Goal: Navigation & Orientation: Find specific page/section

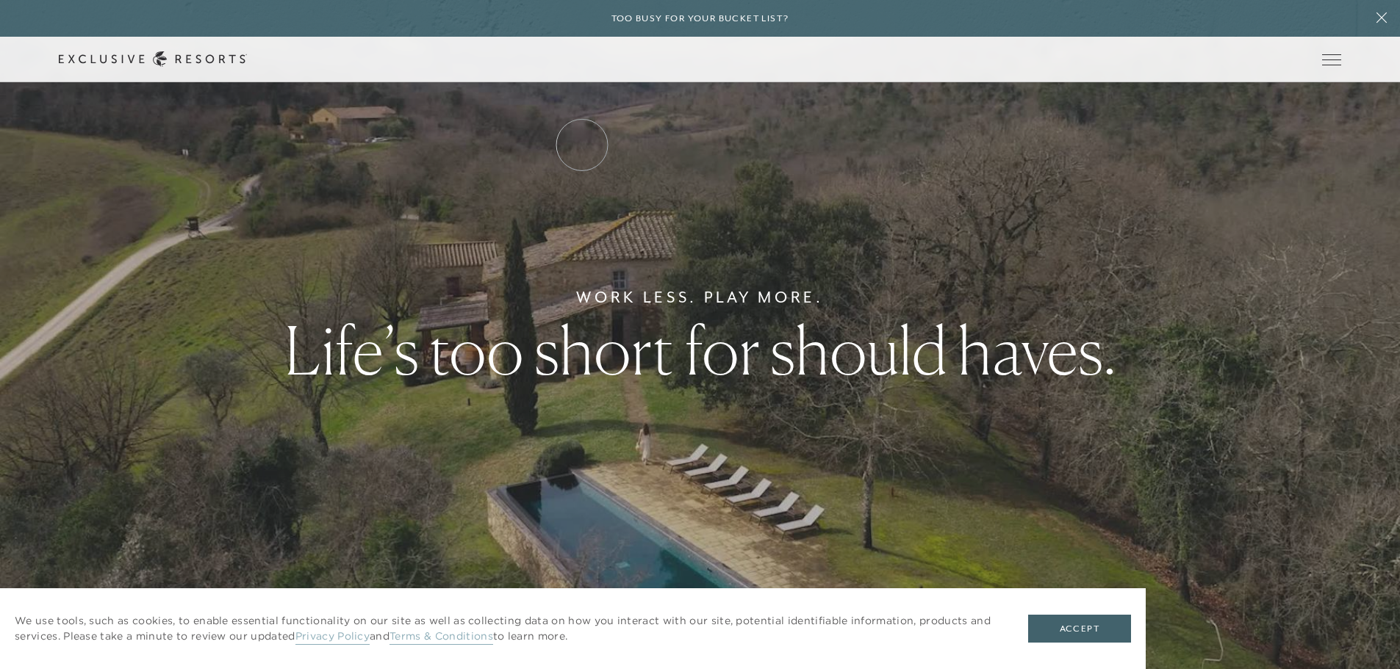
click at [0, 0] on link "Residence Collection" at bounding box center [0, 0] width 0 height 0
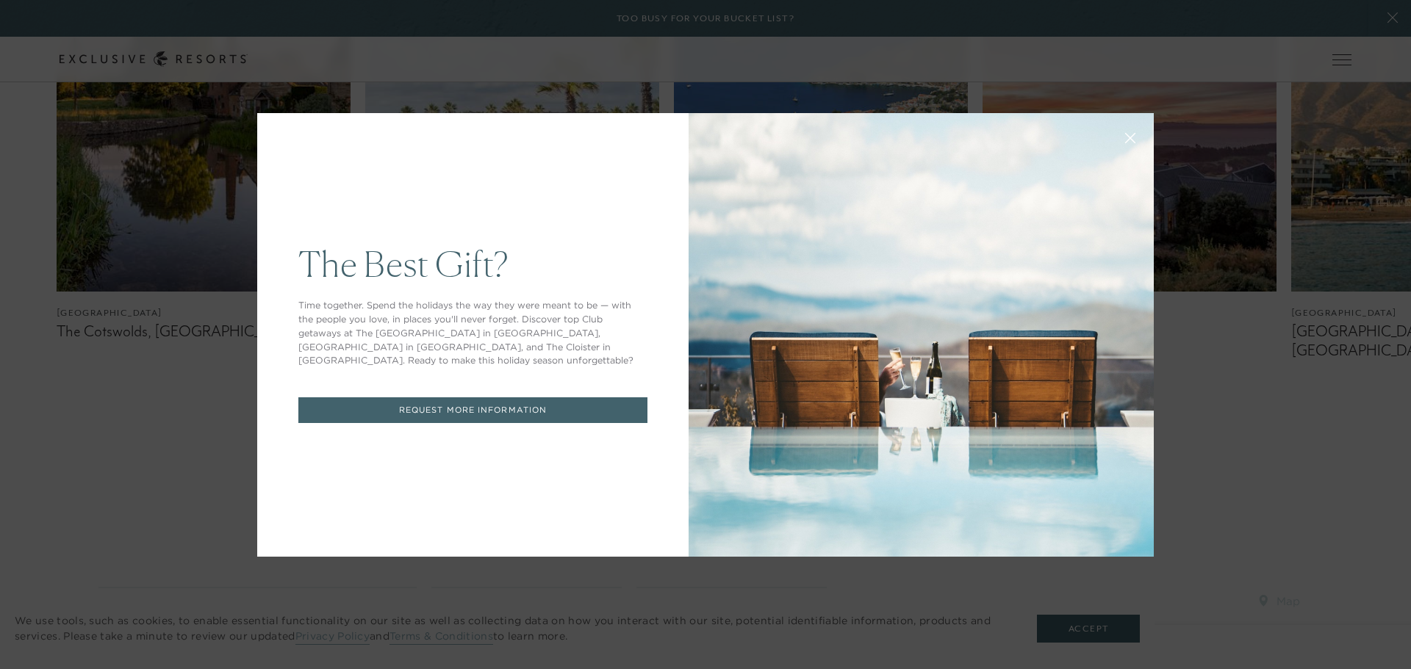
click at [1125, 133] on icon at bounding box center [1130, 137] width 11 height 11
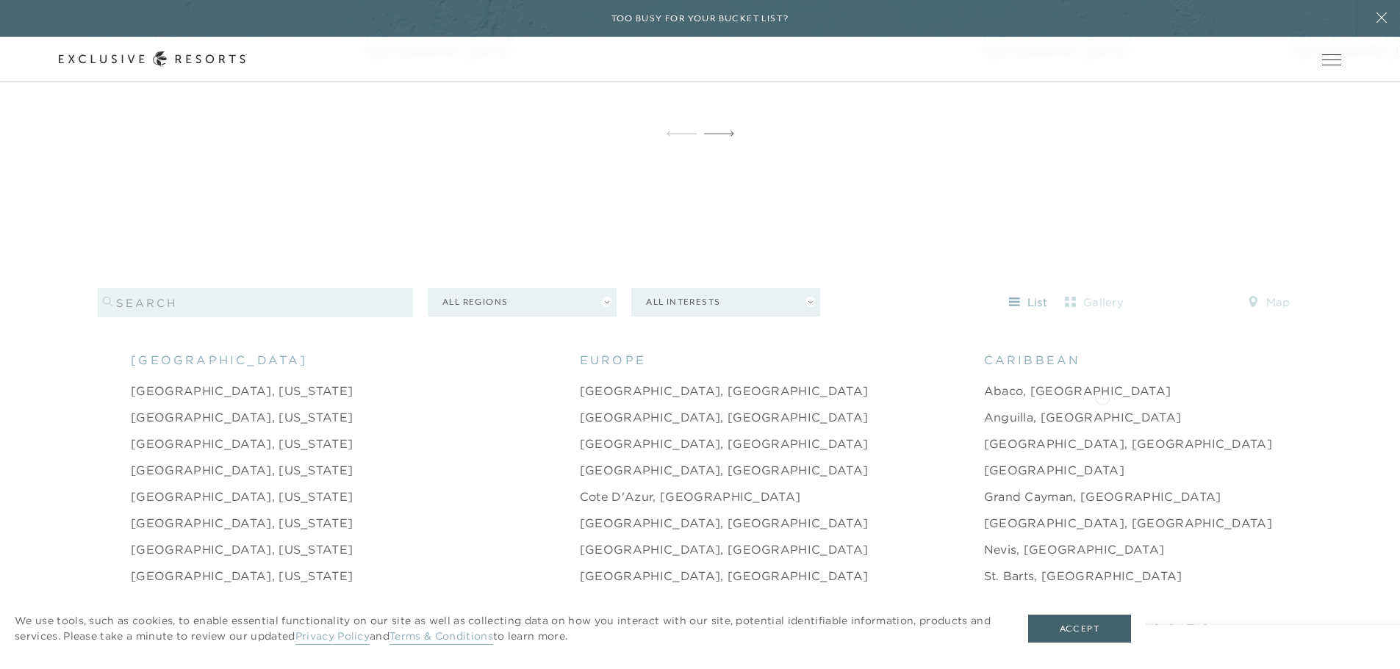
scroll to position [1469, 0]
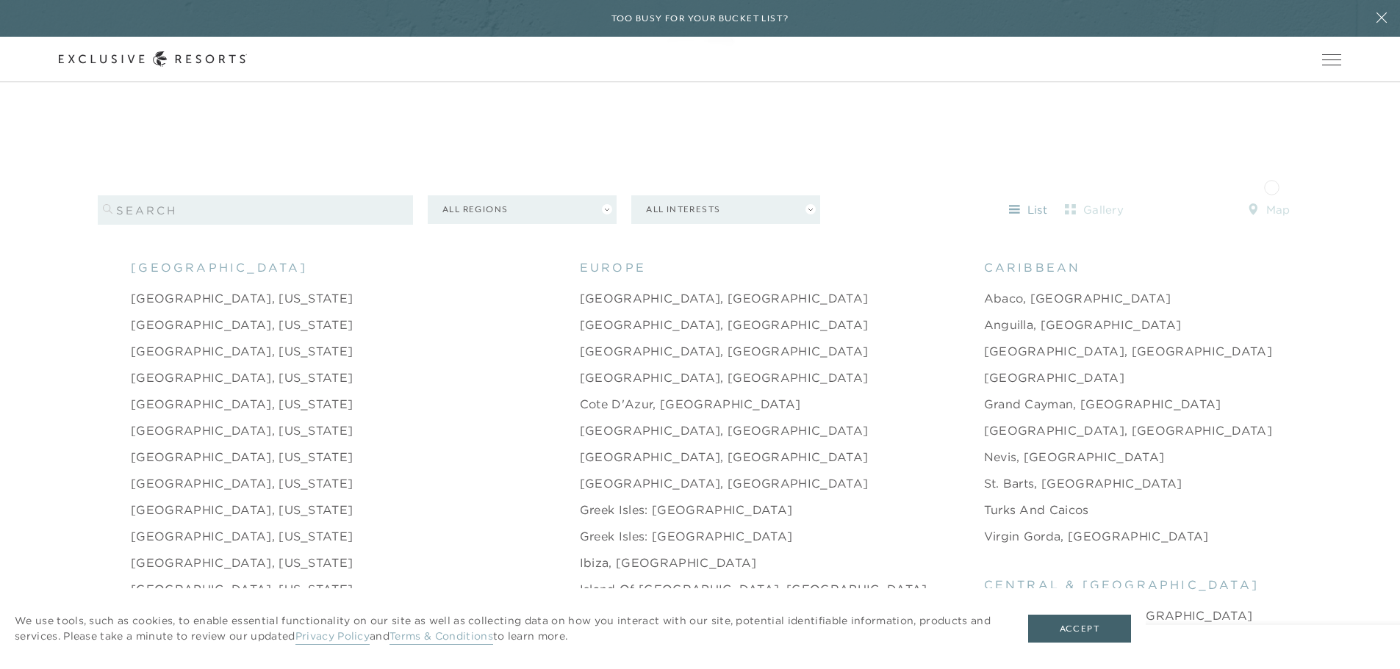
click at [1271, 198] on button "map" at bounding box center [1269, 210] width 66 height 24
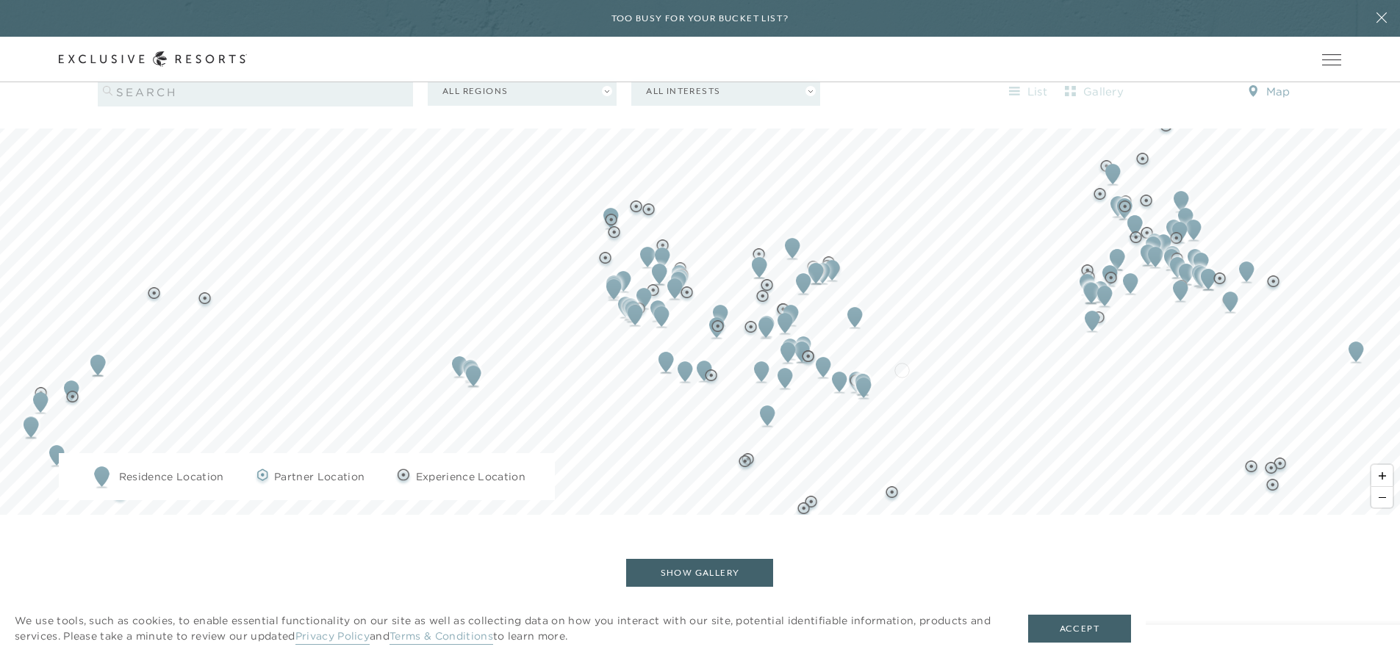
scroll to position [1666, 0]
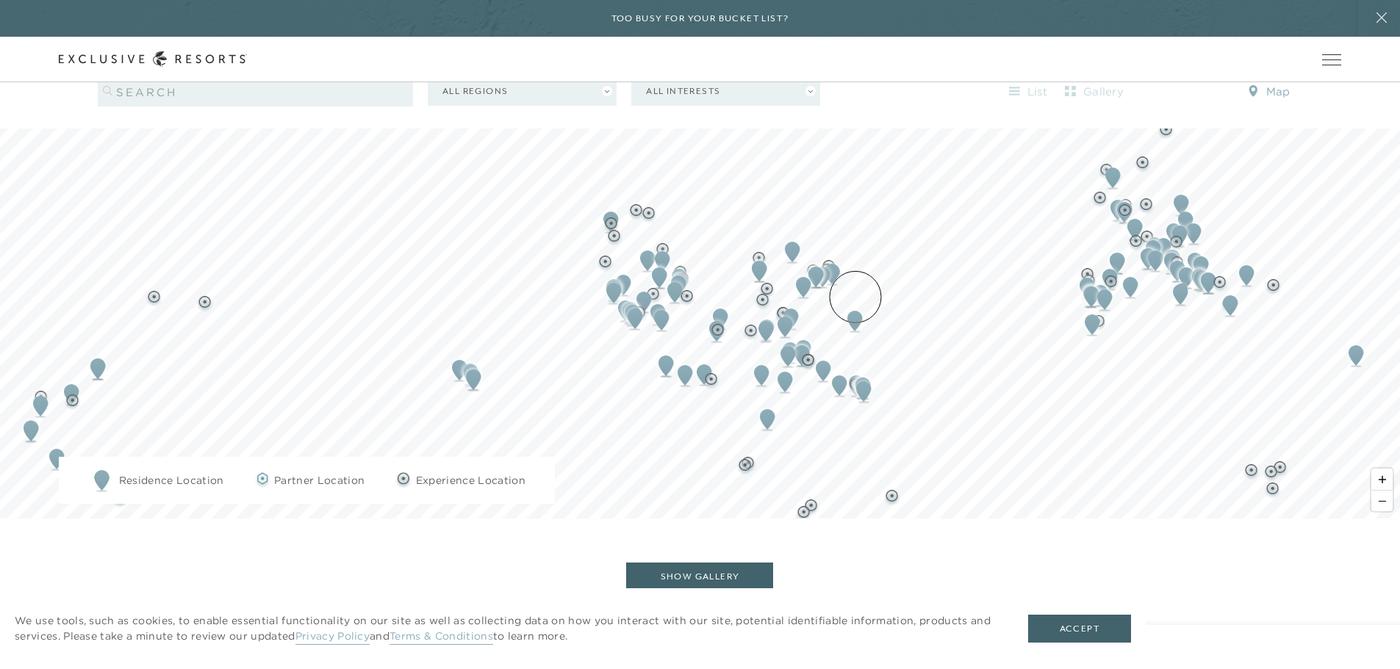
click at [855, 305] on img "Map marker" at bounding box center [854, 321] width 27 height 32
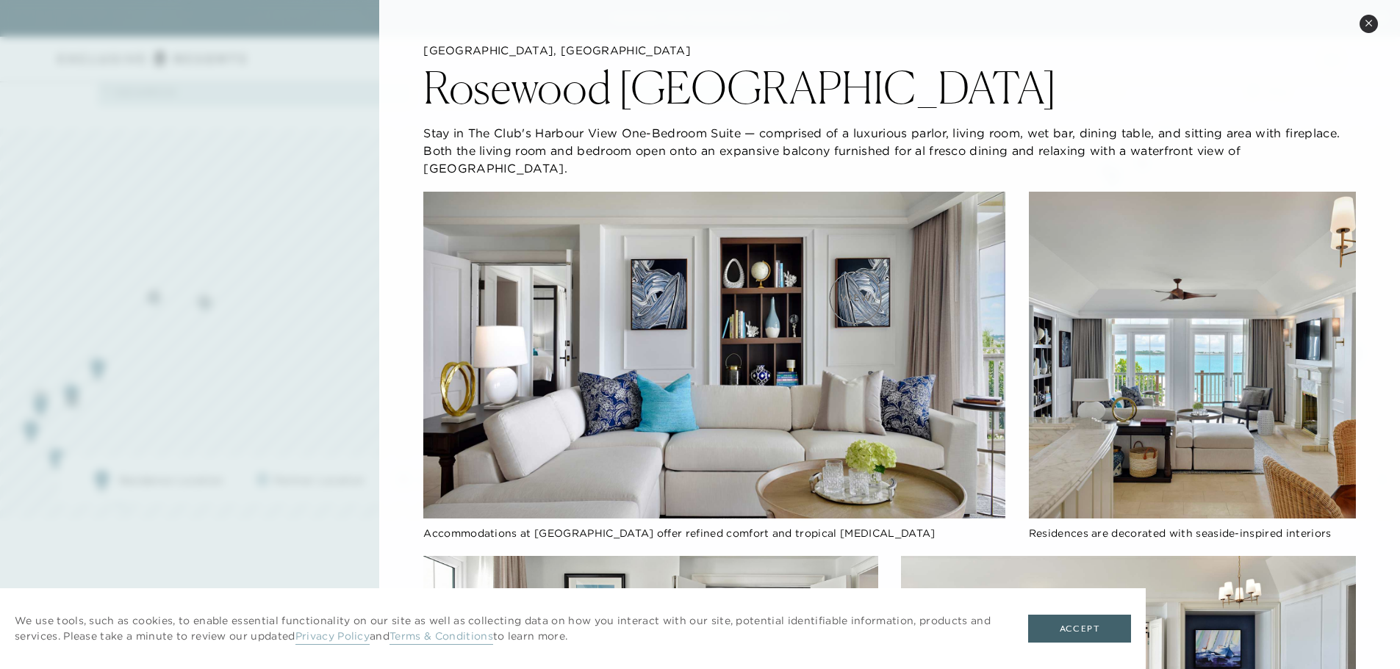
scroll to position [0, 0]
click at [1366, 21] on icon at bounding box center [1368, 23] width 6 height 6
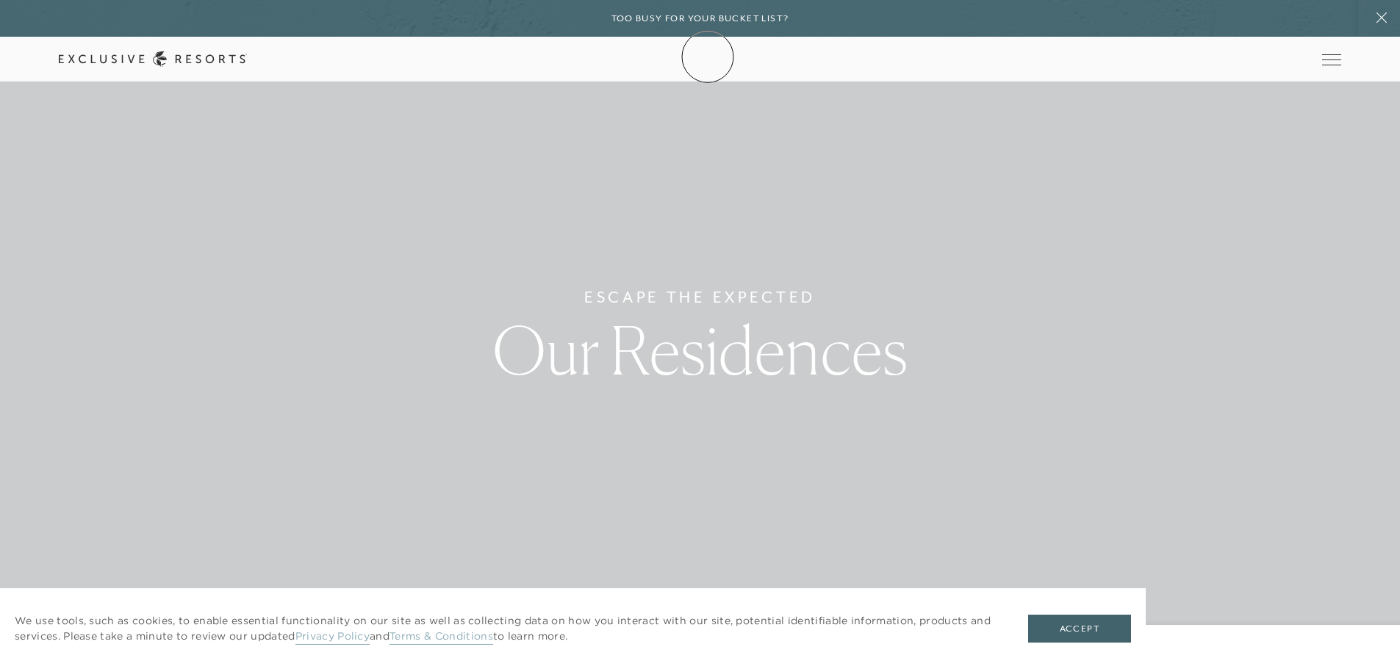
click at [247, 57] on icon at bounding box center [153, 58] width 188 height 15
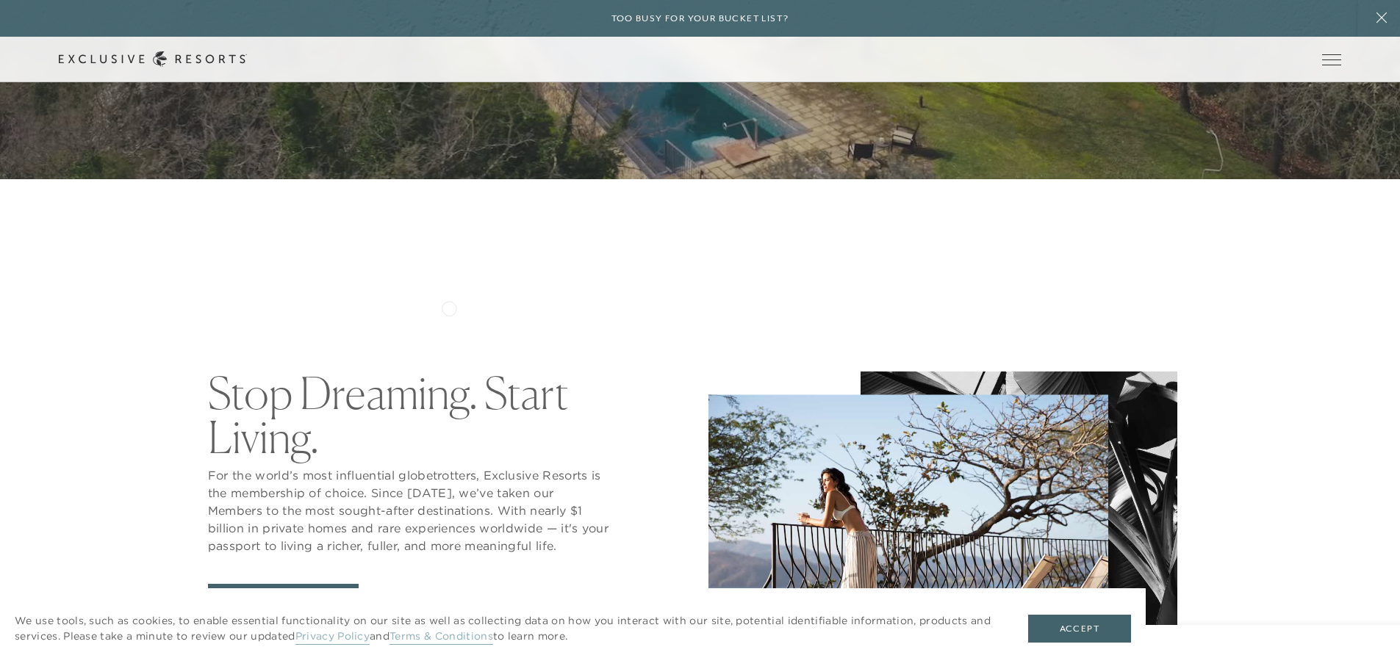
scroll to position [784, 0]
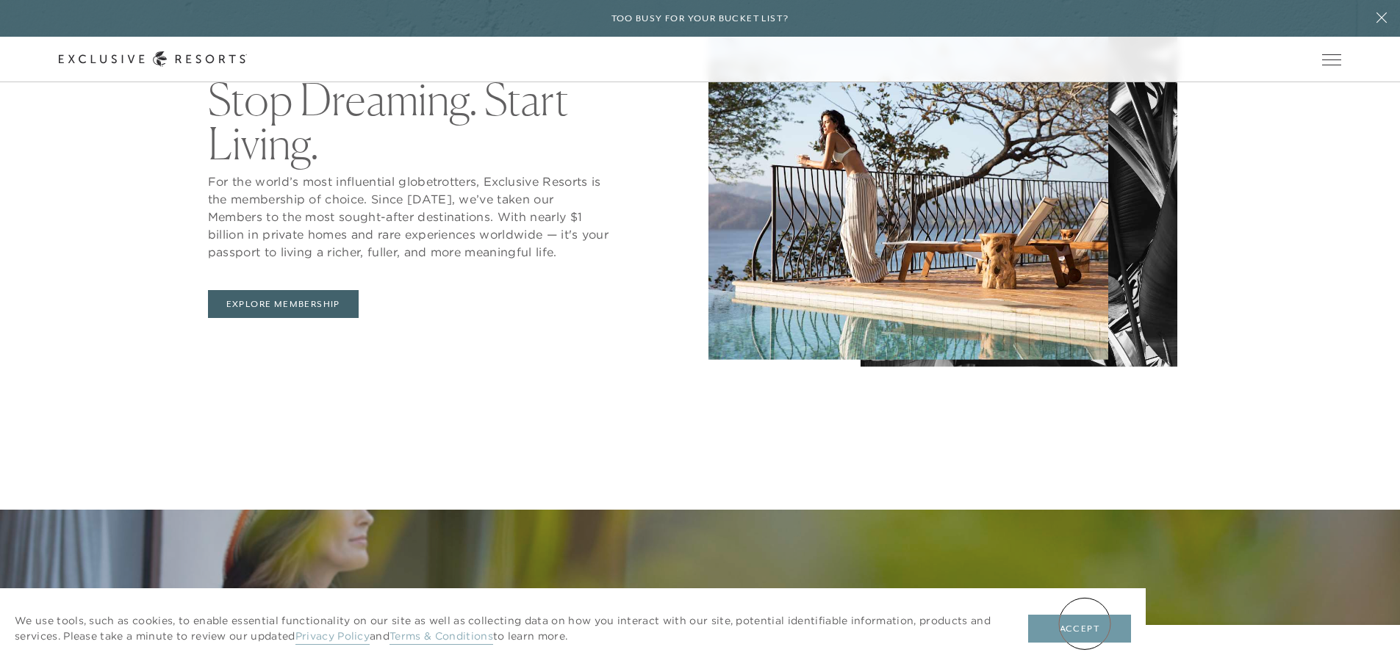
click at [1084, 624] on button "Accept" at bounding box center [1079, 629] width 103 height 28
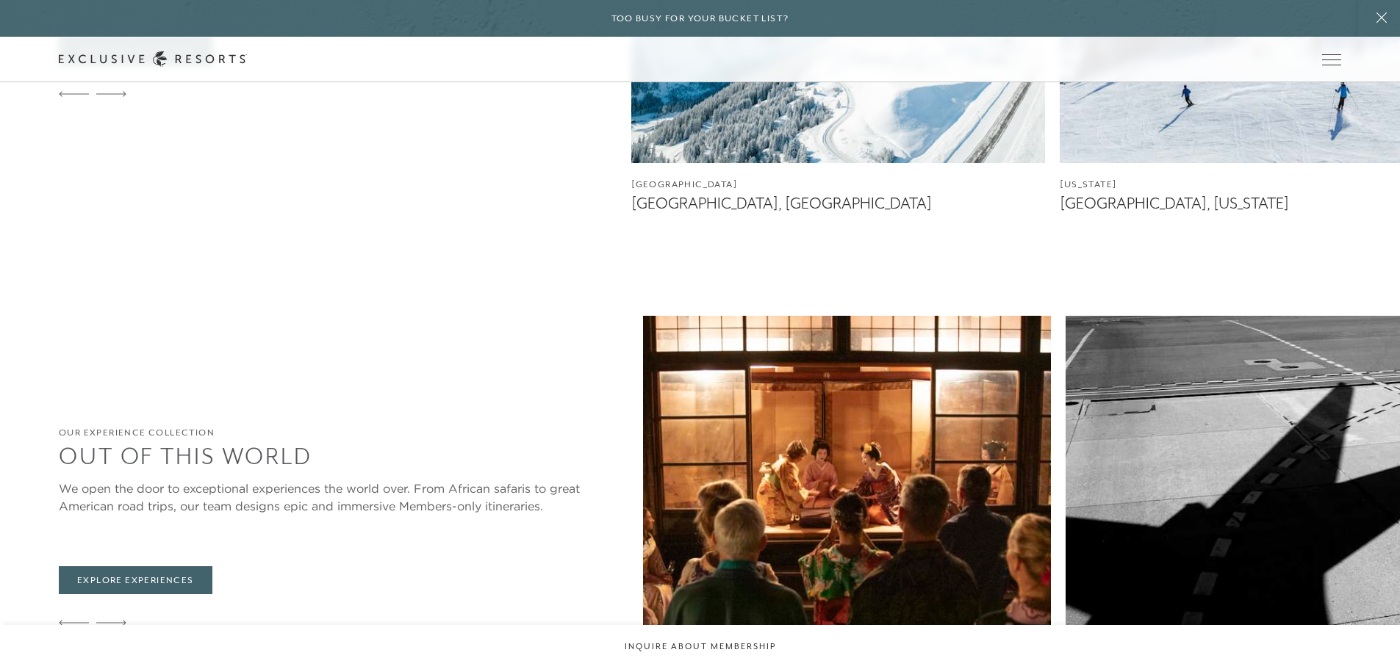
scroll to position [3429, 0]
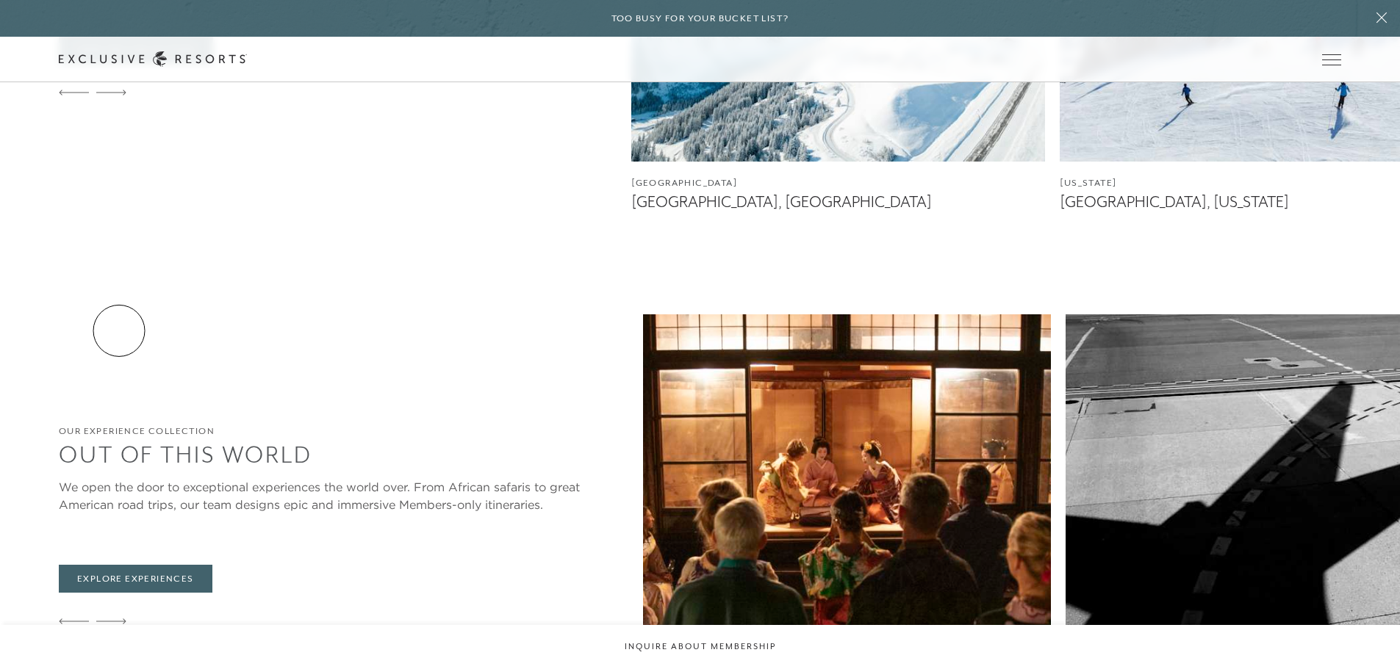
click at [119, 619] on icon at bounding box center [111, 622] width 30 height 6
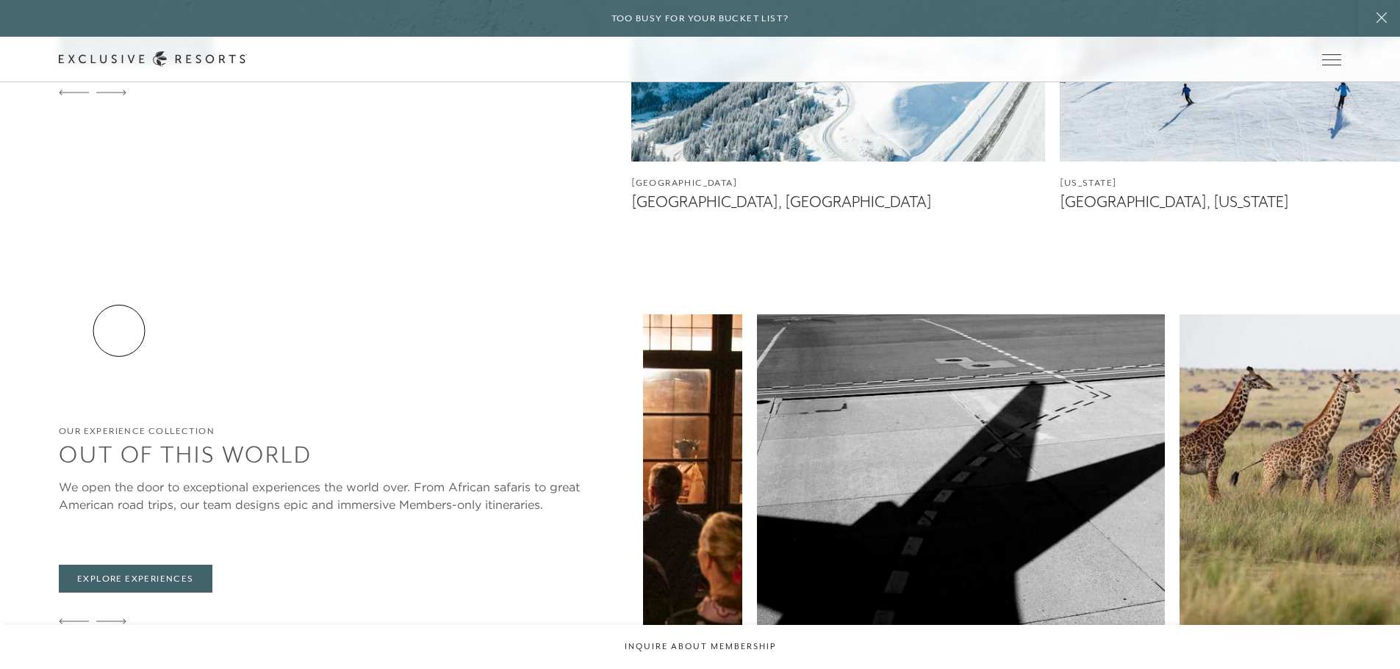
click at [119, 619] on icon at bounding box center [111, 622] width 30 height 6
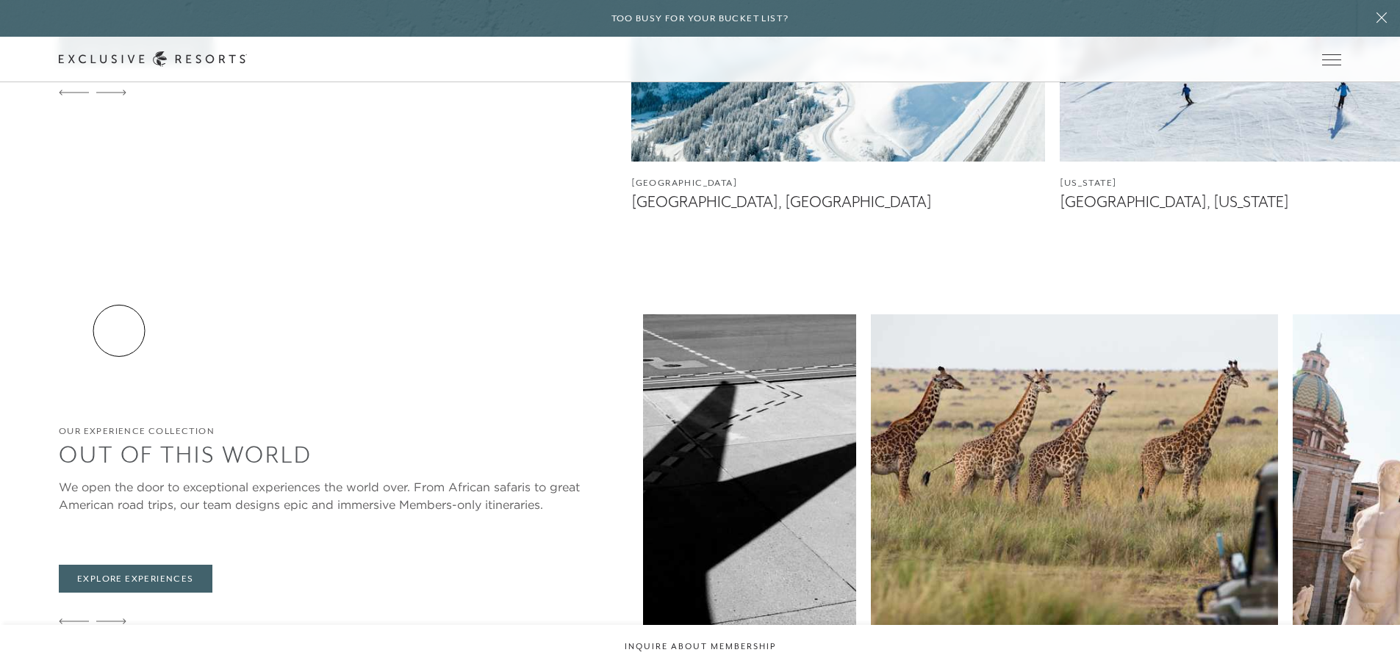
click at [119, 619] on icon at bounding box center [111, 622] width 30 height 6
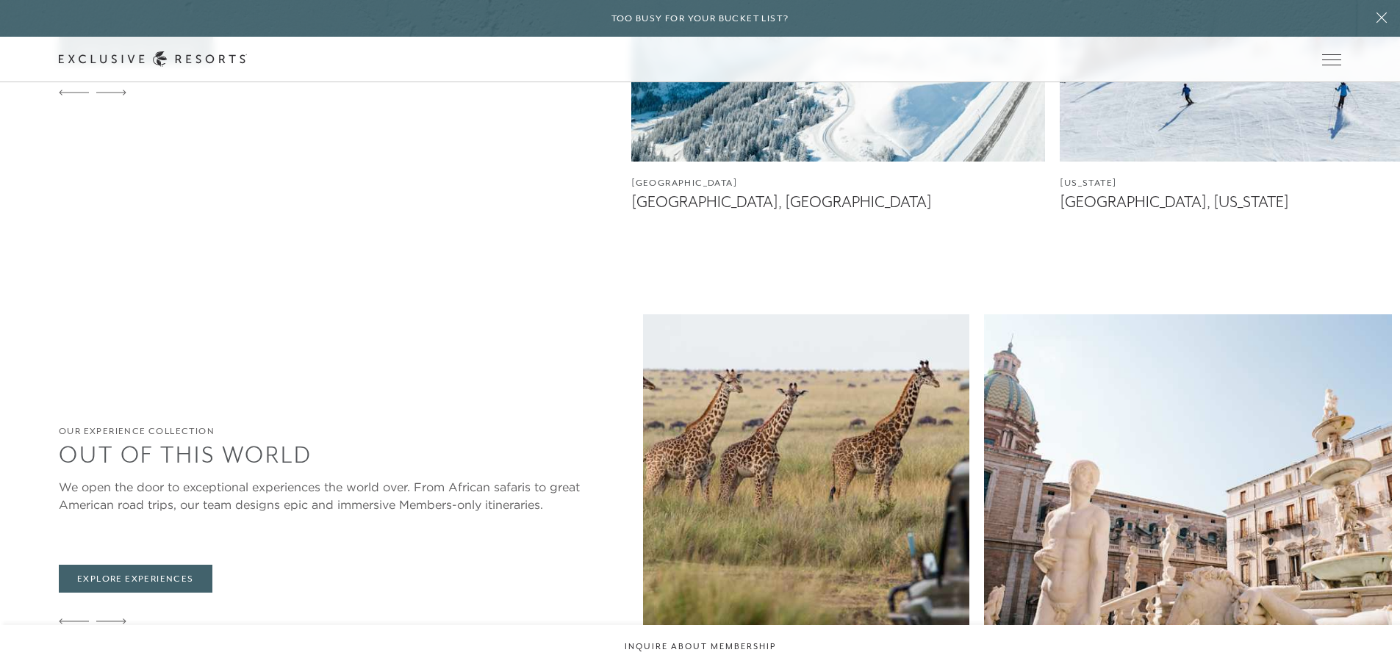
click at [120, 619] on icon at bounding box center [111, 621] width 30 height 5
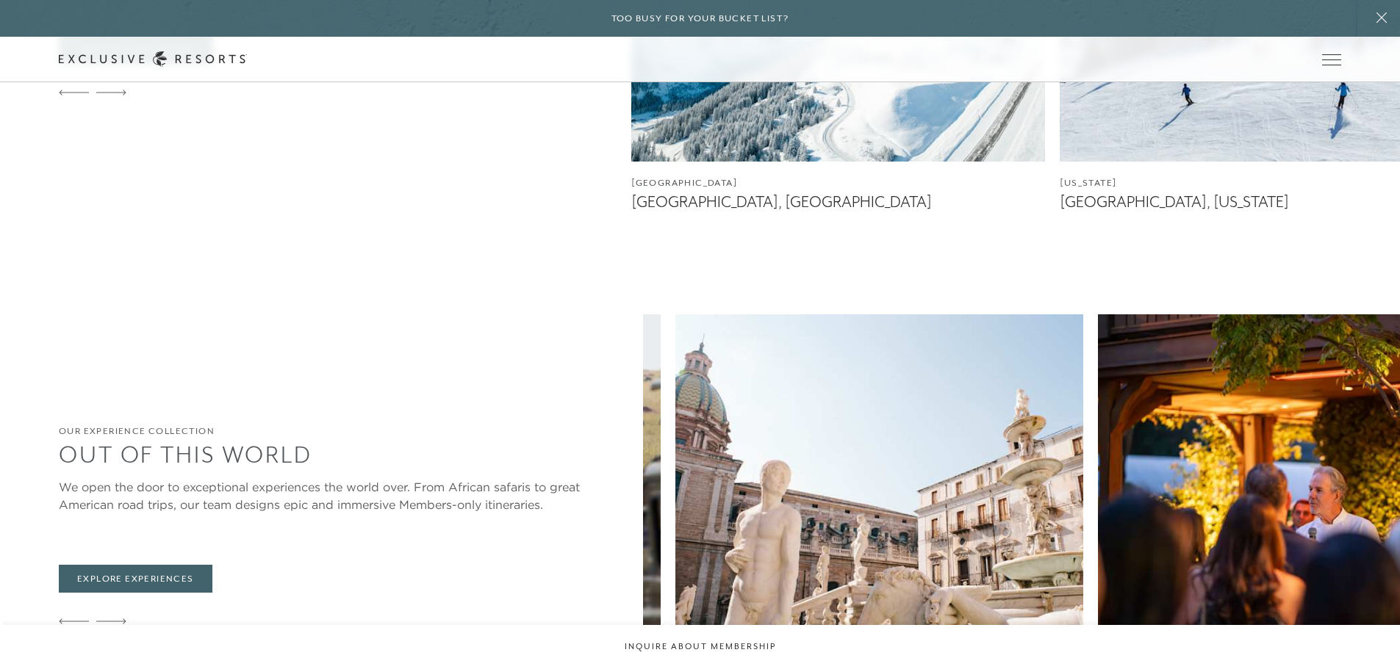
click at [120, 619] on icon at bounding box center [111, 621] width 30 height 5
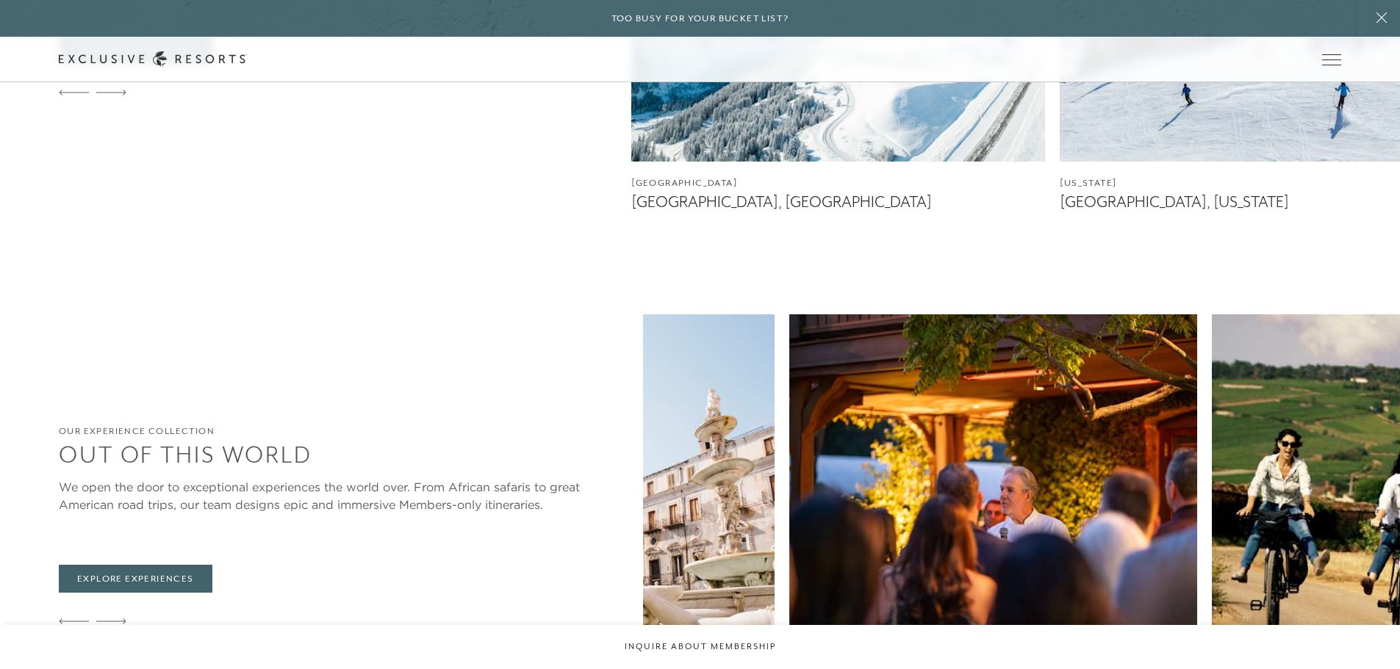
click at [120, 619] on icon at bounding box center [111, 621] width 30 height 5
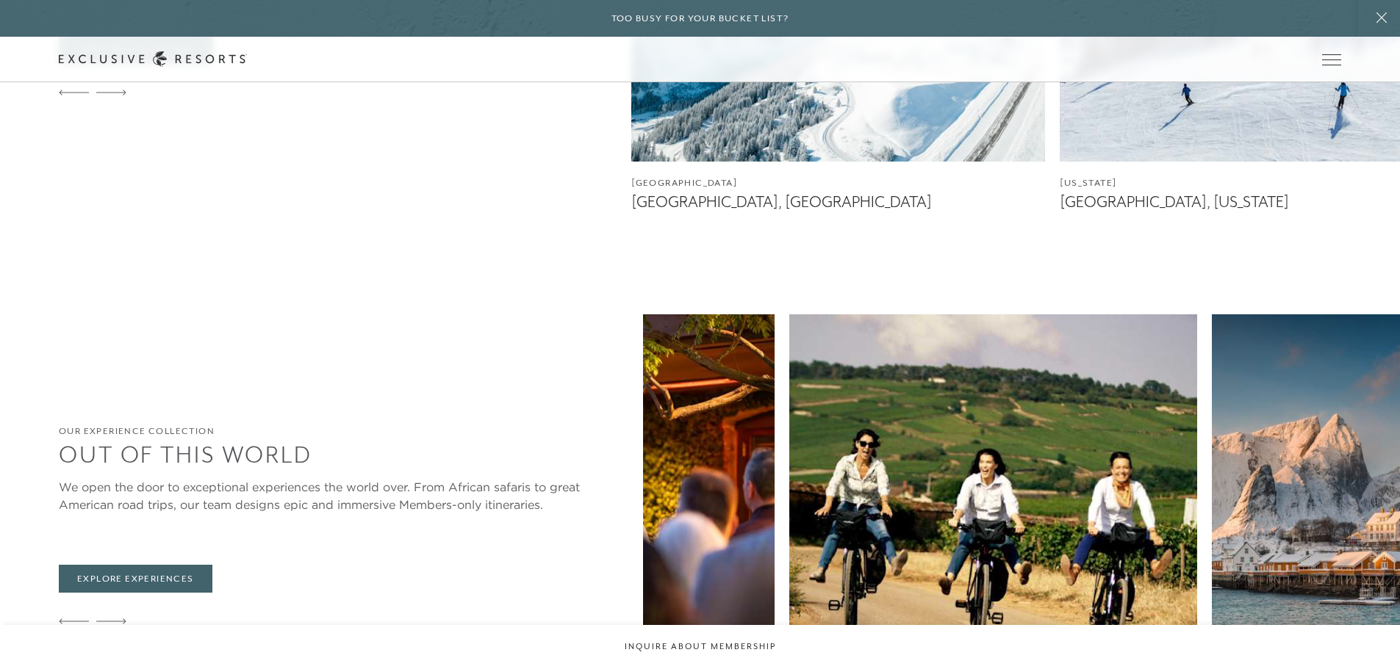
click at [120, 619] on icon at bounding box center [111, 621] width 30 height 5
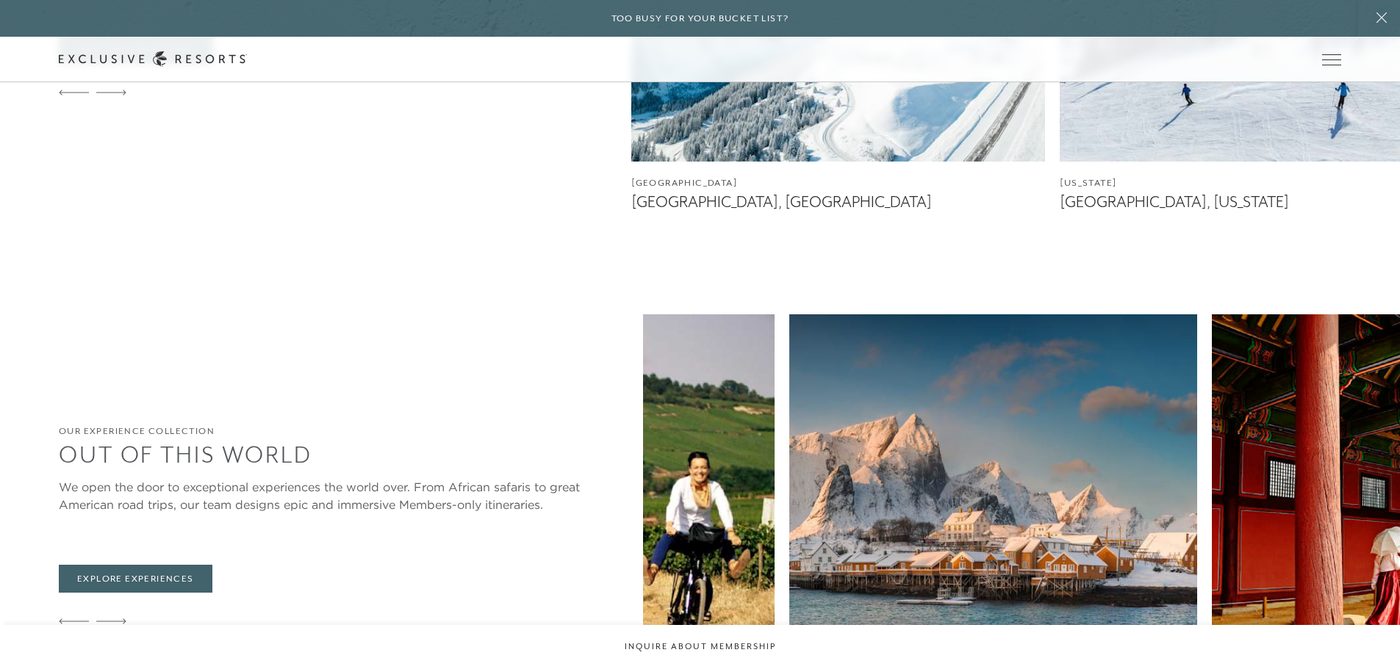
click at [120, 619] on icon at bounding box center [111, 621] width 30 height 5
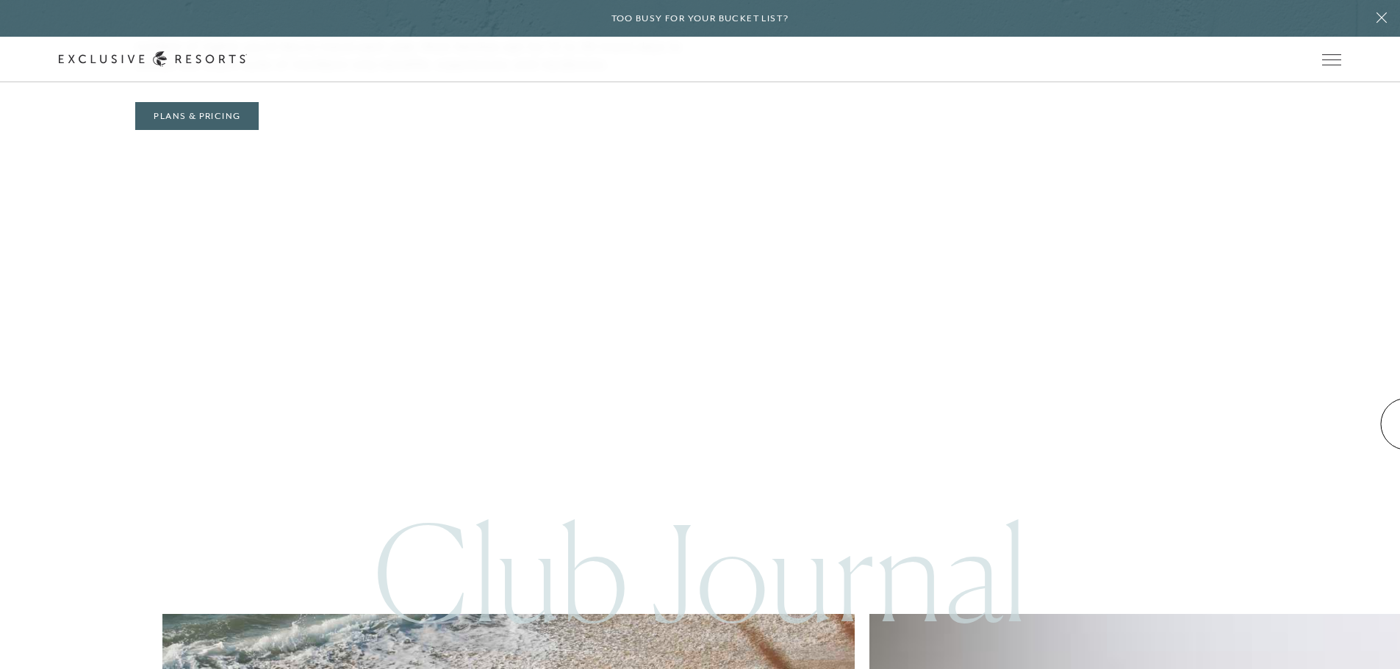
scroll to position [6422, 0]
